Goal: Use online tool/utility: Utilize a website feature to perform a specific function

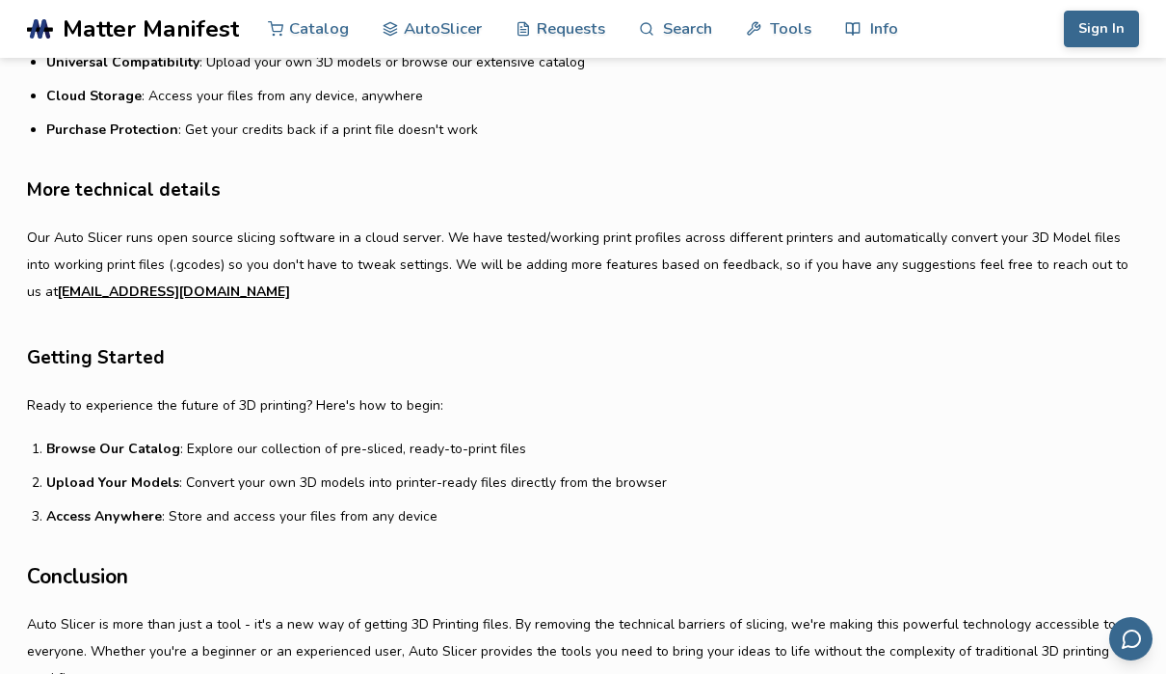
scroll to position [1220, 0]
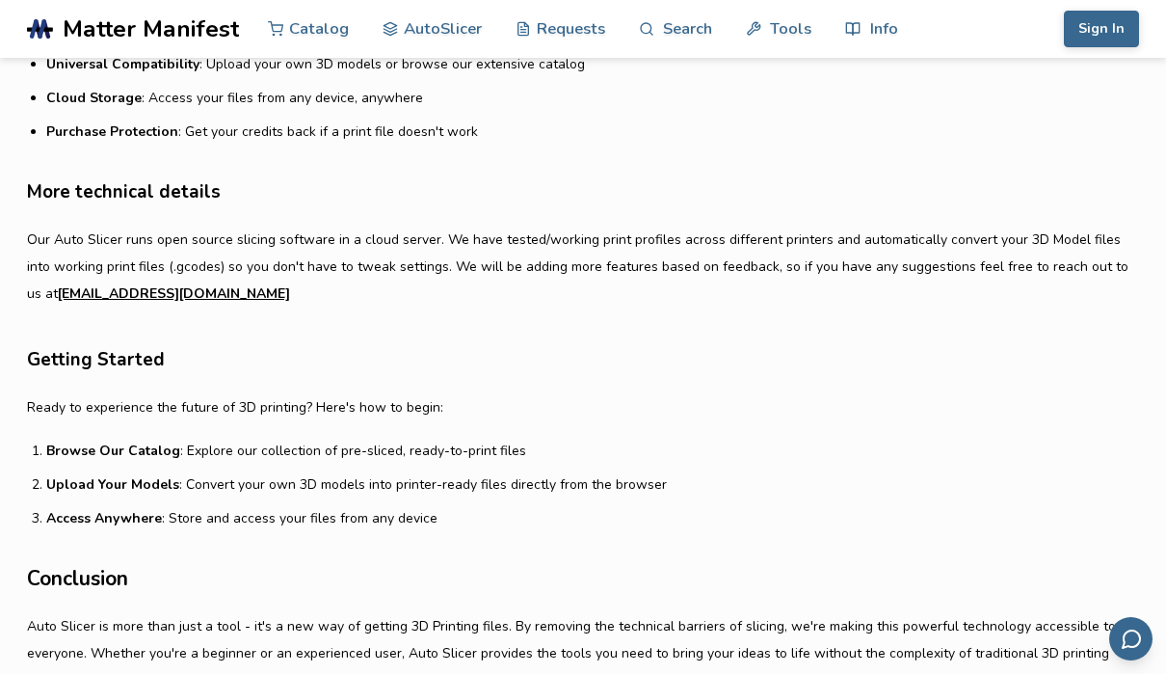
click at [416, 15] on link "AutoSlicer" at bounding box center [432, 29] width 99 height 58
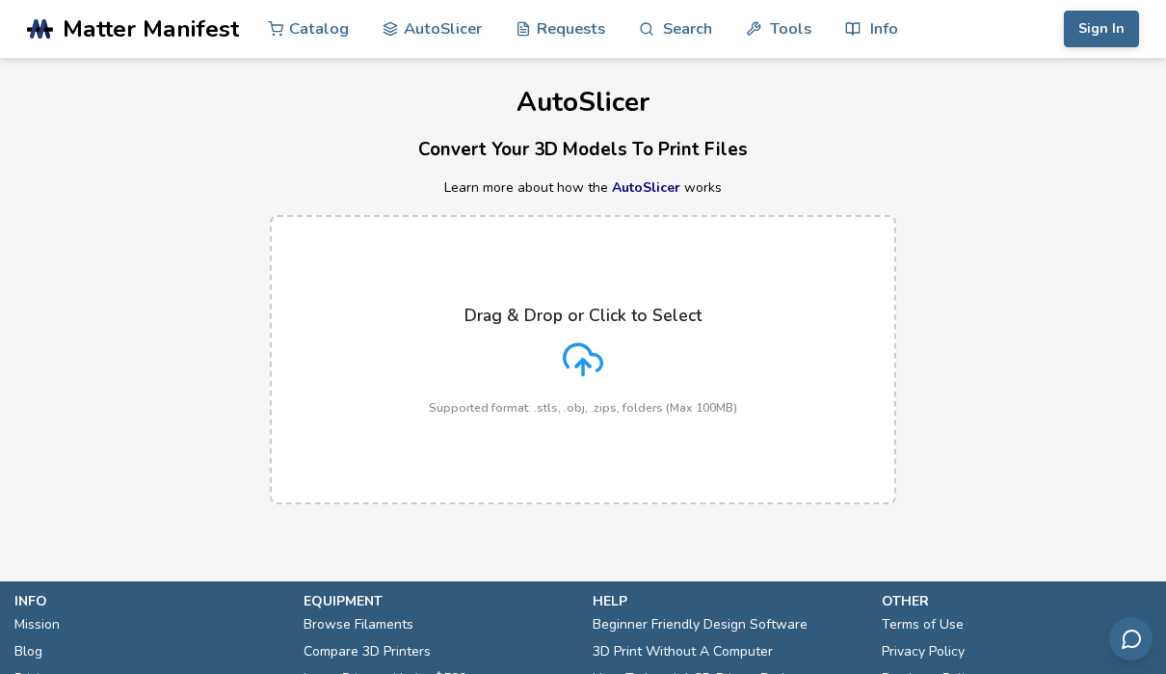
click at [583, 360] on polyline at bounding box center [582, 363] width 13 height 7
click at [0, 0] on input "Drag & Drop or Click to Select Supported format: .stls, .obj, .zips, folders (M…" at bounding box center [0, 0] width 0 height 0
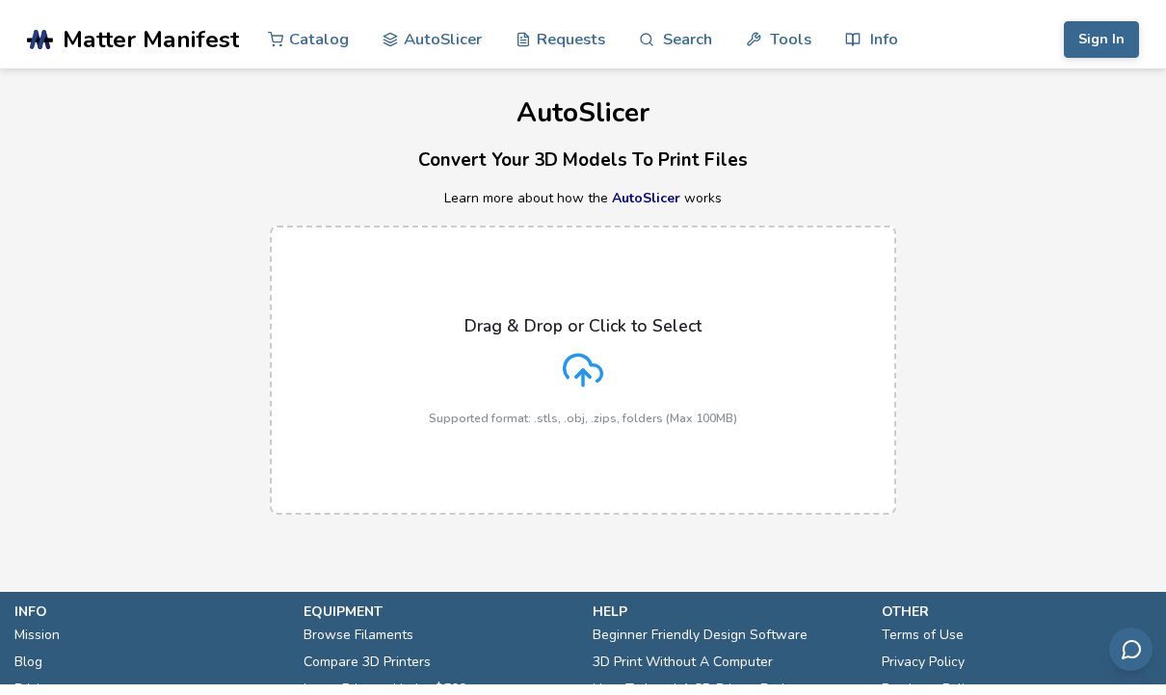
scroll to position [0, 0]
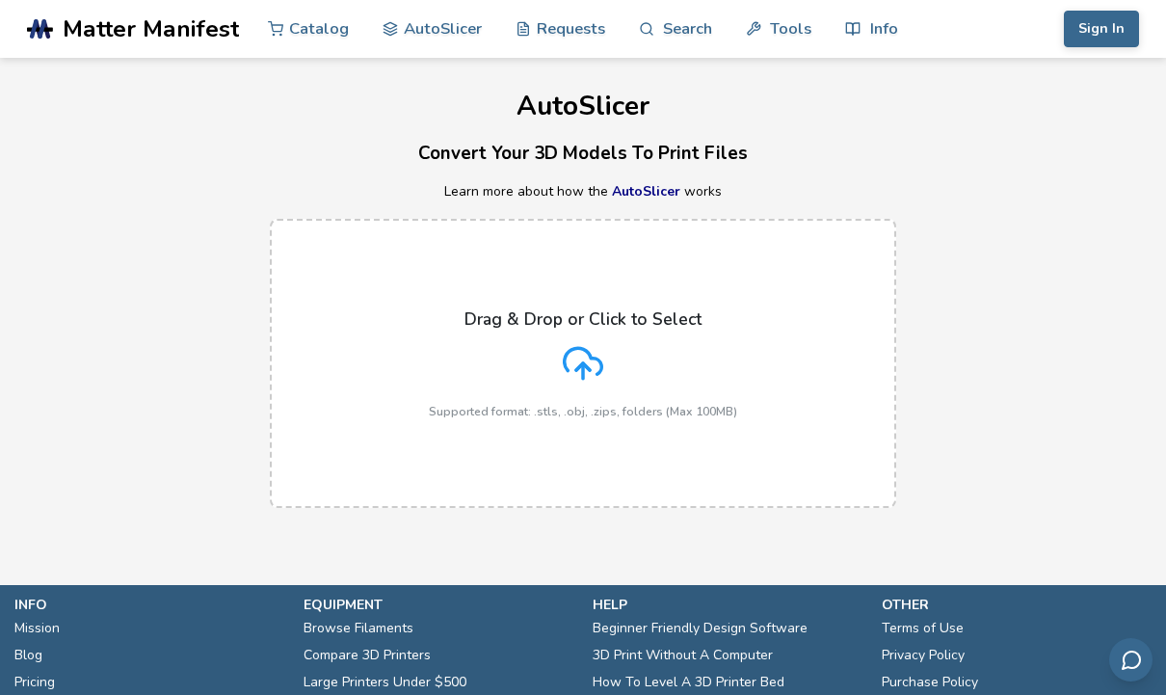
click at [589, 357] on icon at bounding box center [583, 363] width 40 height 40
click at [0, 0] on input "Drag & Drop or Click to Select Supported format: .stls, .obj, .zips, folders (M…" at bounding box center [0, 0] width 0 height 0
click at [585, 371] on icon at bounding box center [583, 363] width 40 height 40
click at [0, 0] on input "Drag & Drop or Click to Select Supported format: .stls, .obj, .zips, folders (M…" at bounding box center [0, 0] width 0 height 0
click at [652, 184] on link "AutoSlicer" at bounding box center [646, 191] width 68 height 18
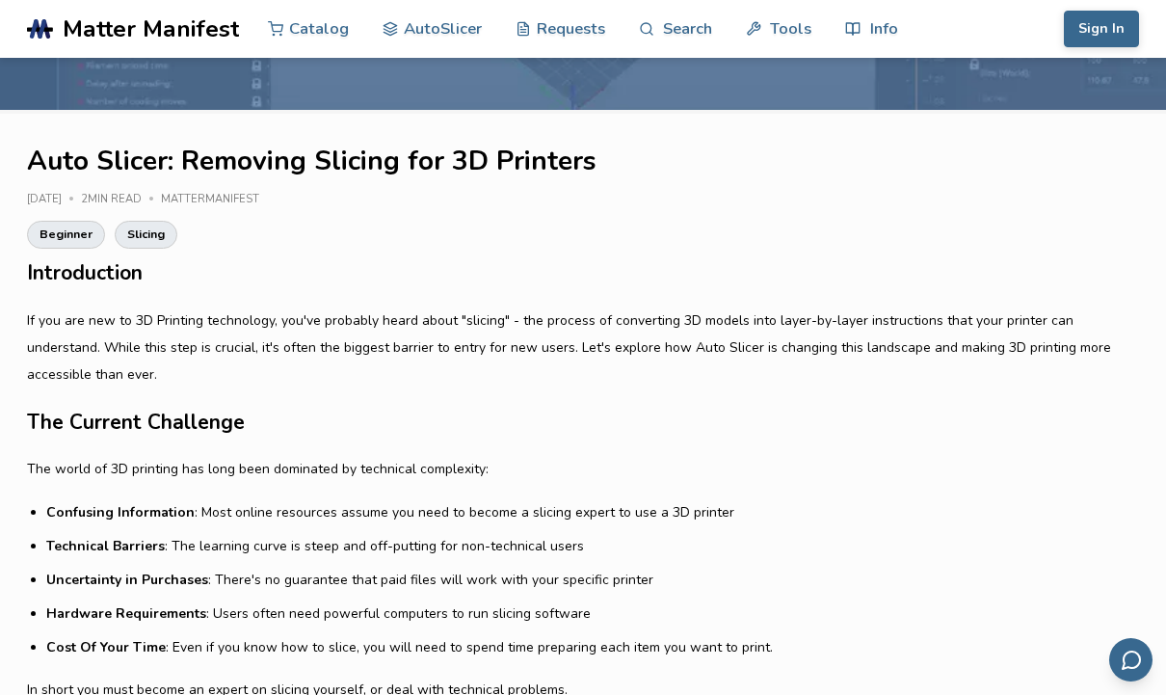
scroll to position [335, 0]
